Goal: Information Seeking & Learning: Learn about a topic

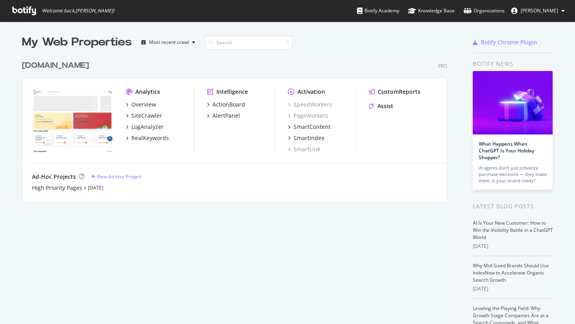
scroll to position [324, 575]
click at [70, 190] on div "High Priority Pages" at bounding box center [57, 188] width 50 height 8
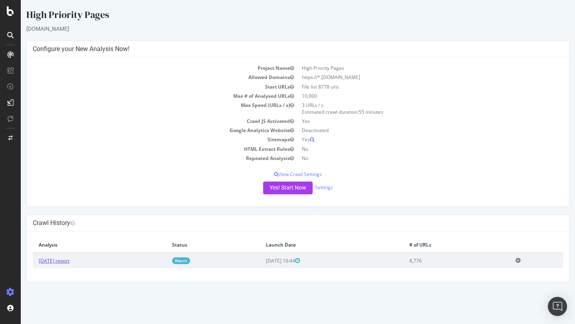
click at [69, 263] on link "[DATE] report" at bounding box center [54, 260] width 31 height 7
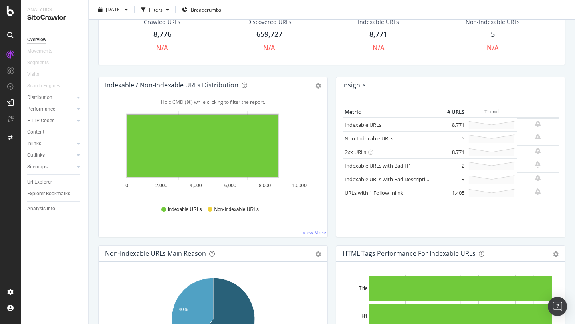
scroll to position [44, 0]
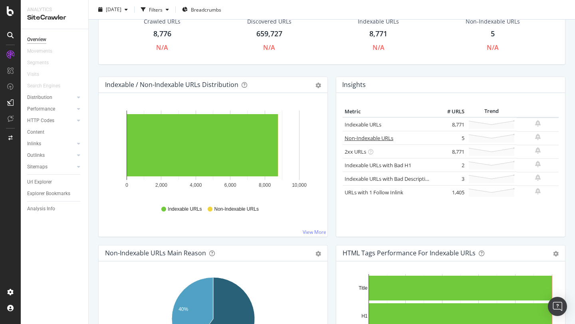
click at [387, 138] on link "Non-Indexable URLs" at bounding box center [368, 137] width 49 height 7
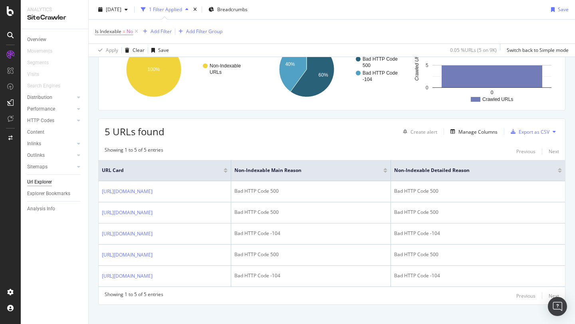
scroll to position [82, 0]
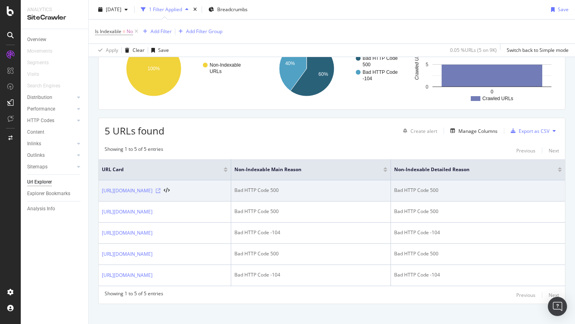
click at [160, 191] on icon at bounding box center [158, 190] width 5 height 5
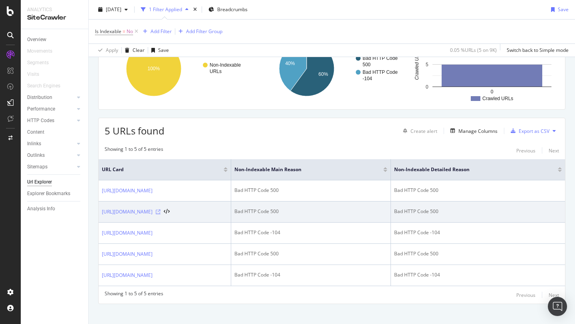
click at [160, 212] on icon at bounding box center [158, 211] width 5 height 5
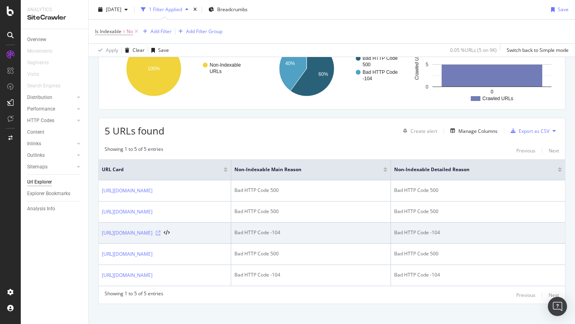
click at [160, 231] on icon at bounding box center [158, 233] width 5 height 5
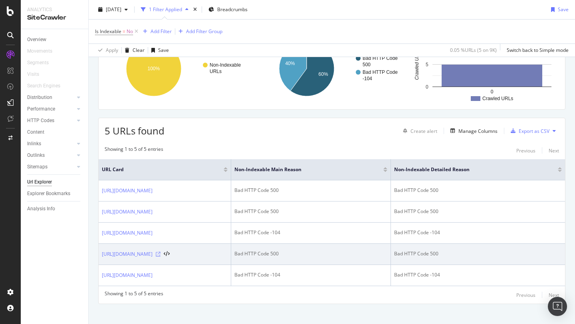
click at [160, 255] on icon at bounding box center [158, 254] width 5 height 5
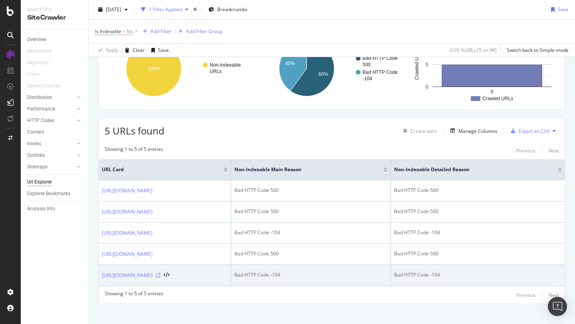
click at [160, 275] on icon at bounding box center [158, 275] width 5 height 5
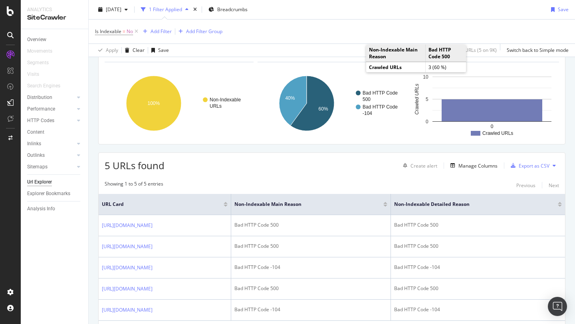
scroll to position [0, 0]
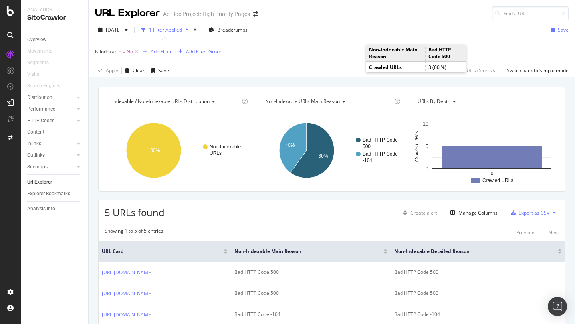
click at [367, 26] on div "[DATE] 1 Filter Applied Breadcrumbs Save" at bounding box center [332, 32] width 486 height 16
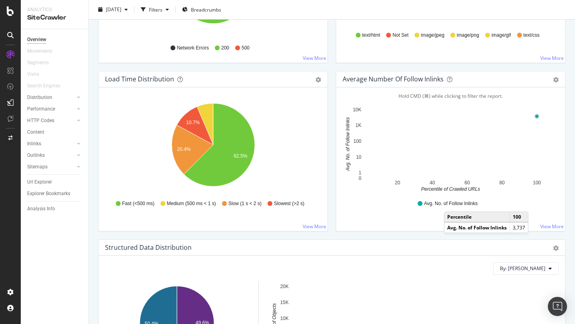
scroll to position [563, 0]
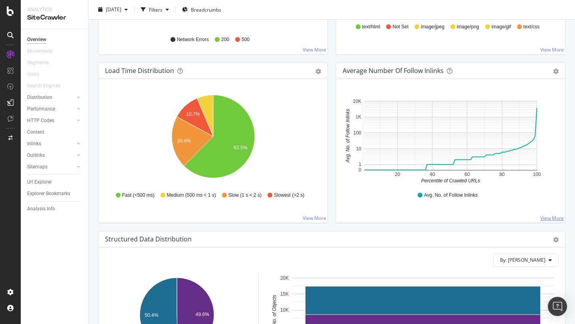
click at [545, 215] on link "View More" at bounding box center [552, 218] width 24 height 7
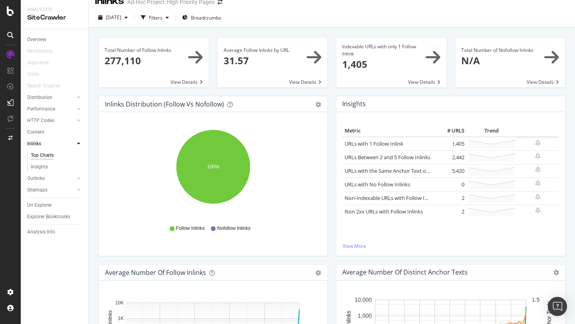
scroll to position [13, 0]
click at [193, 55] on span at bounding box center [154, 62] width 110 height 50
